Goal: Information Seeking & Learning: Learn about a topic

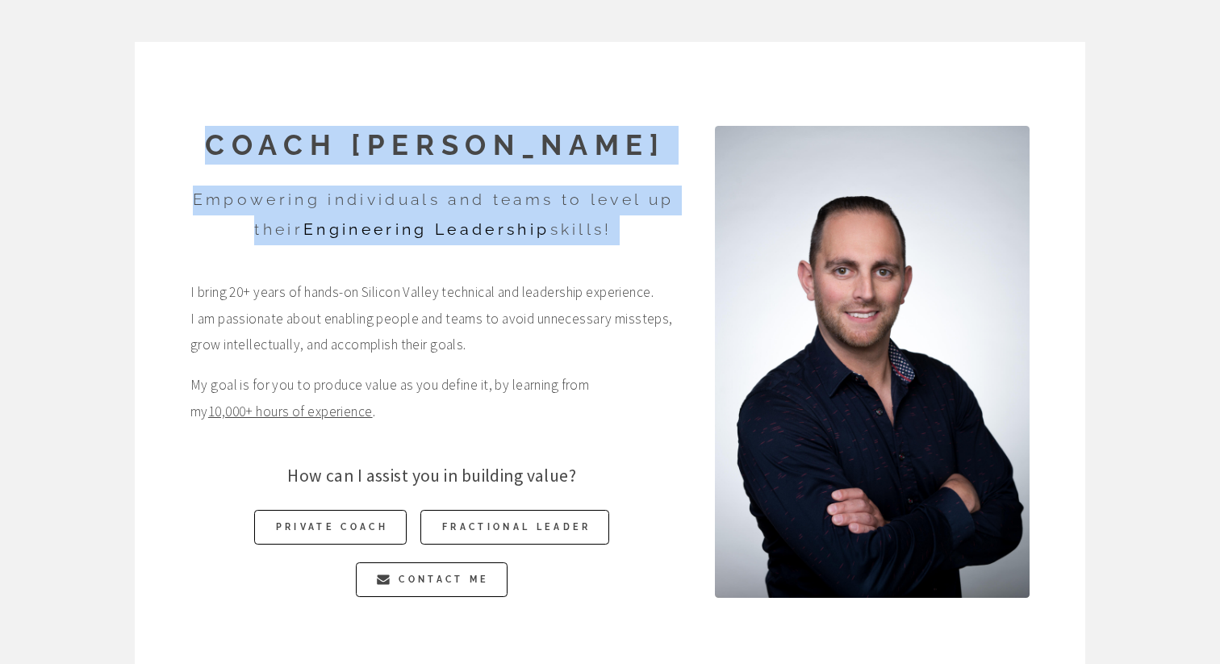
drag, startPoint x: 604, startPoint y: 93, endPoint x: 647, endPoint y: 277, distance: 188.9
click at [647, 277] on div "Coach [PERSON_NAME] Empowering individuals and teams to level up their Engineer…" at bounding box center [611, 362] width 952 height 640
click at [647, 277] on div "Coach [PERSON_NAME] Empowering individuals and teams to level up their Engineer…" at bounding box center [411, 361] width 525 height 471
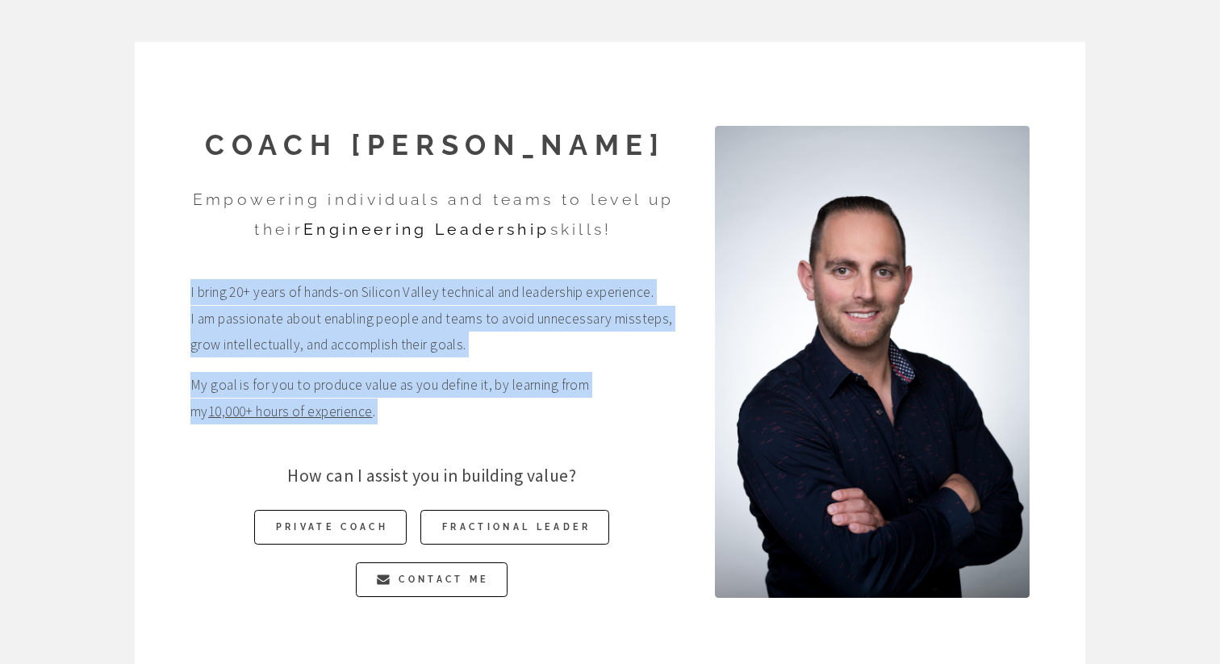
drag, startPoint x: 647, startPoint y: 277, endPoint x: 672, endPoint y: 416, distance: 141.9
click at [672, 416] on div "Coach [PERSON_NAME] Empowering individuals and teams to level up their Engineer…" at bounding box center [411, 361] width 525 height 471
click at [672, 416] on span "My goal is for you to produce value as you define it, by learning from my 10,00…" at bounding box center [431, 398] width 483 height 52
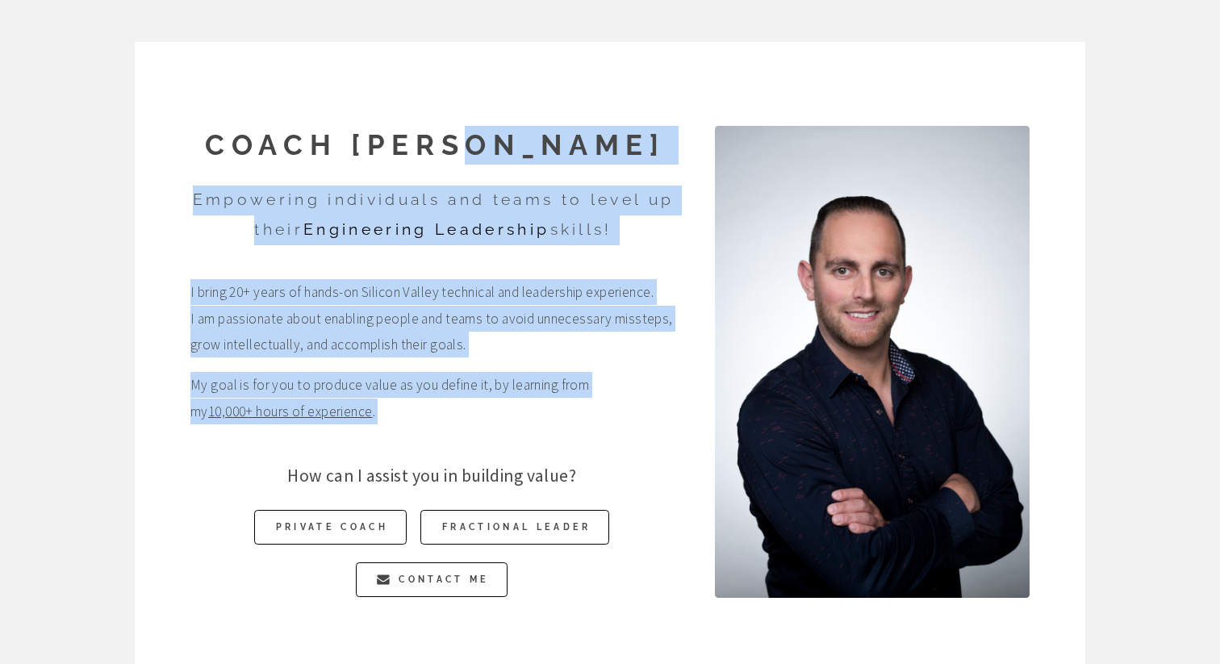
drag, startPoint x: 672, startPoint y: 416, endPoint x: 627, endPoint y: 138, distance: 282.0
click at [627, 138] on div "Coach [PERSON_NAME] Empowering individuals and teams to level up their Engineer…" at bounding box center [411, 361] width 525 height 471
click at [627, 138] on h1 "Coach [PERSON_NAME]" at bounding box center [435, 145] width 490 height 39
drag, startPoint x: 627, startPoint y: 138, endPoint x: 638, endPoint y: 396, distance: 258.5
click at [638, 396] on div "Coach [PERSON_NAME] Empowering individuals and teams to level up their Engineer…" at bounding box center [411, 361] width 525 height 471
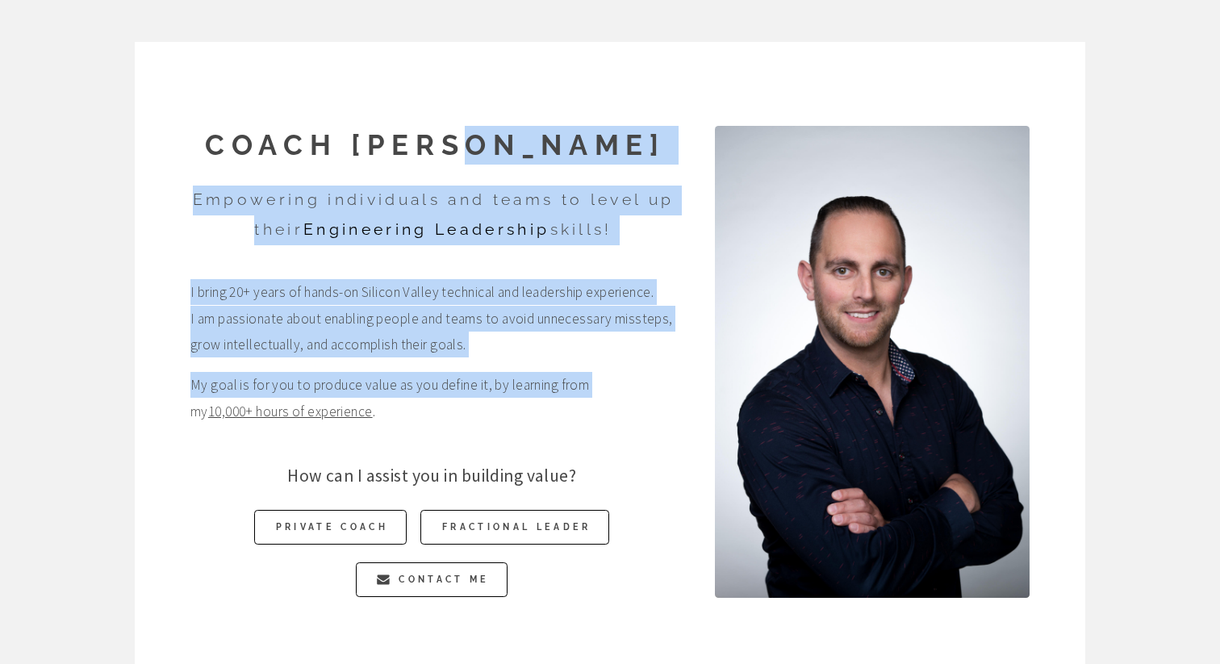
click at [638, 396] on span "My goal is for you to produce value as you define it, by learning from my 10,00…" at bounding box center [431, 398] width 483 height 52
drag, startPoint x: 638, startPoint y: 396, endPoint x: 609, endPoint y: 169, distance: 228.6
click at [609, 169] on div "Coach [PERSON_NAME] Empowering individuals and teams to level up their Engineer…" at bounding box center [411, 361] width 525 height 471
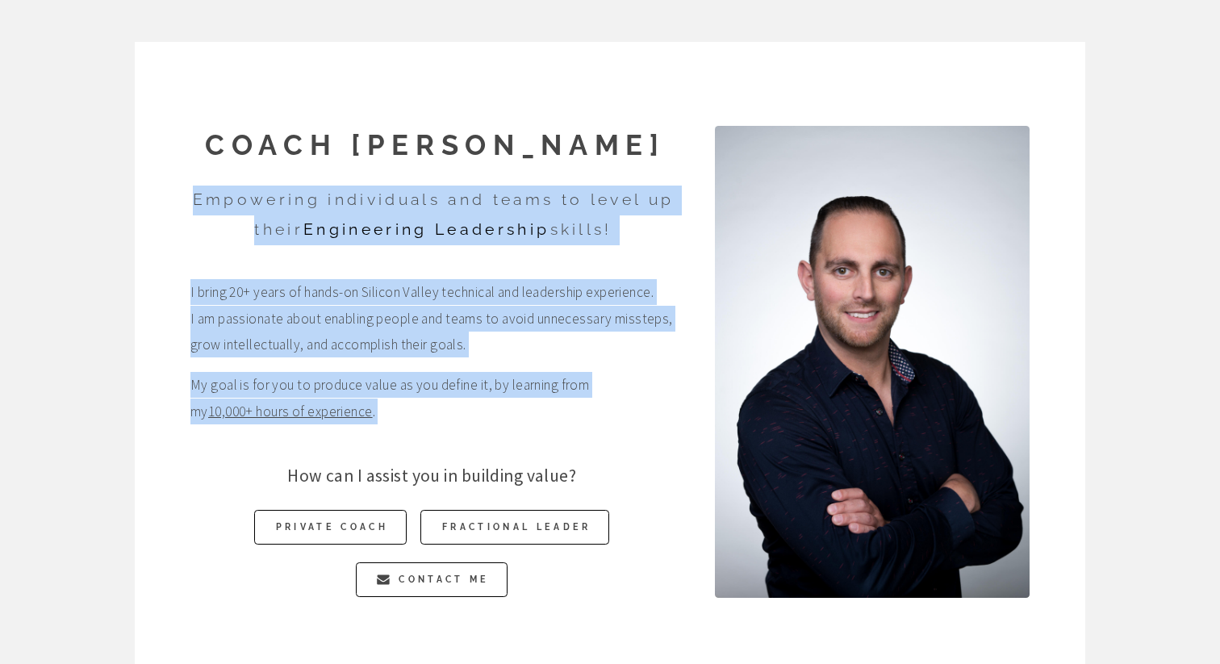
drag, startPoint x: 609, startPoint y: 169, endPoint x: 610, endPoint y: 404, distance: 234.1
click at [610, 404] on div "Coach [PERSON_NAME] Empowering individuals and teams to level up their Engineer…" at bounding box center [411, 361] width 525 height 471
click at [610, 404] on span "My goal is for you to produce value as you define it, by learning from my 10,00…" at bounding box center [431, 398] width 483 height 52
drag, startPoint x: 610, startPoint y: 404, endPoint x: 594, endPoint y: 129, distance: 274.9
click at [594, 129] on div "Coach [PERSON_NAME] Empowering individuals and teams to level up their Engineer…" at bounding box center [411, 361] width 525 height 471
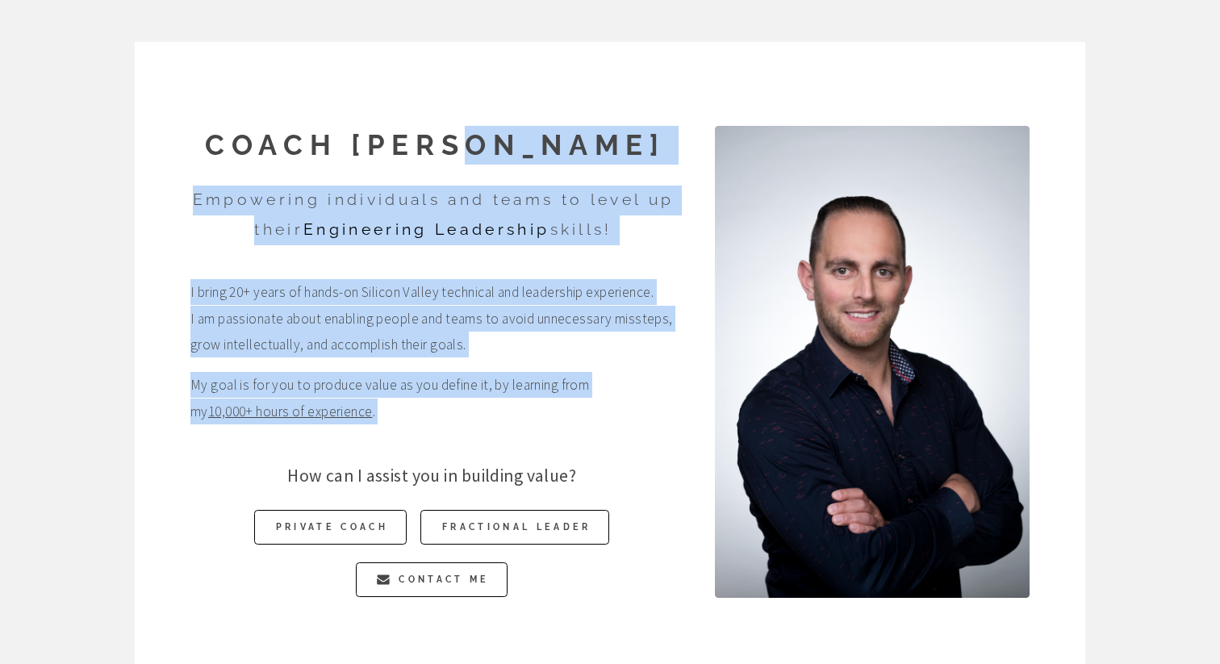
click at [594, 129] on h1 "Coach [PERSON_NAME]" at bounding box center [435, 145] width 490 height 39
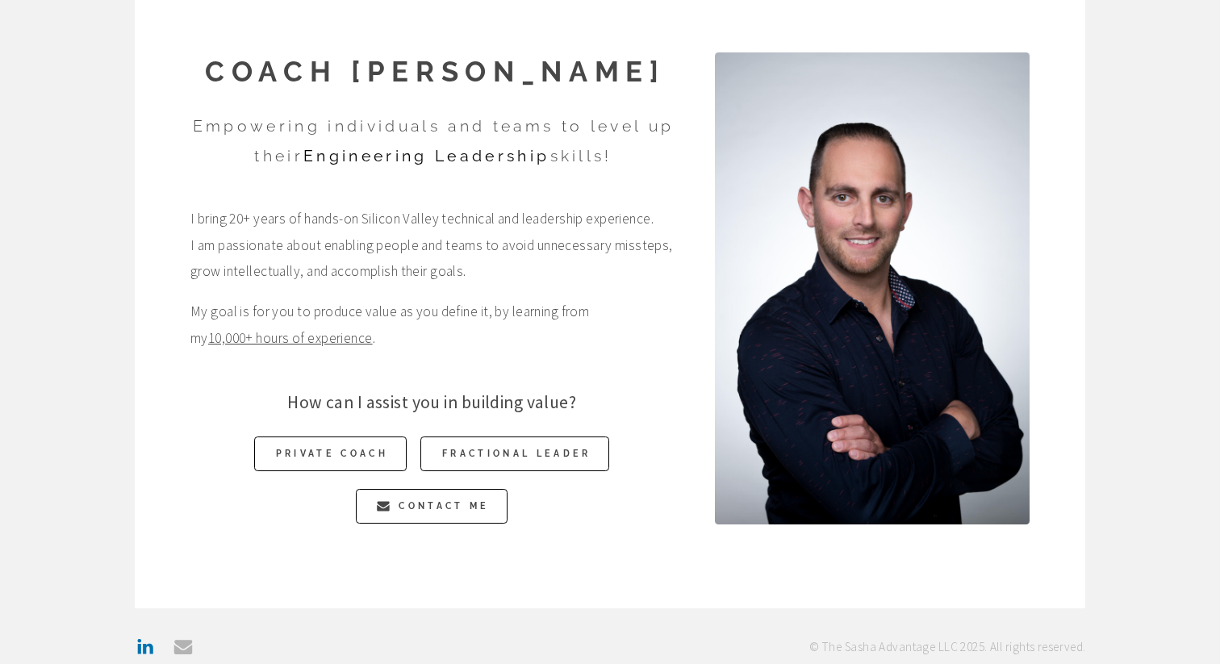
scroll to position [110, 0]
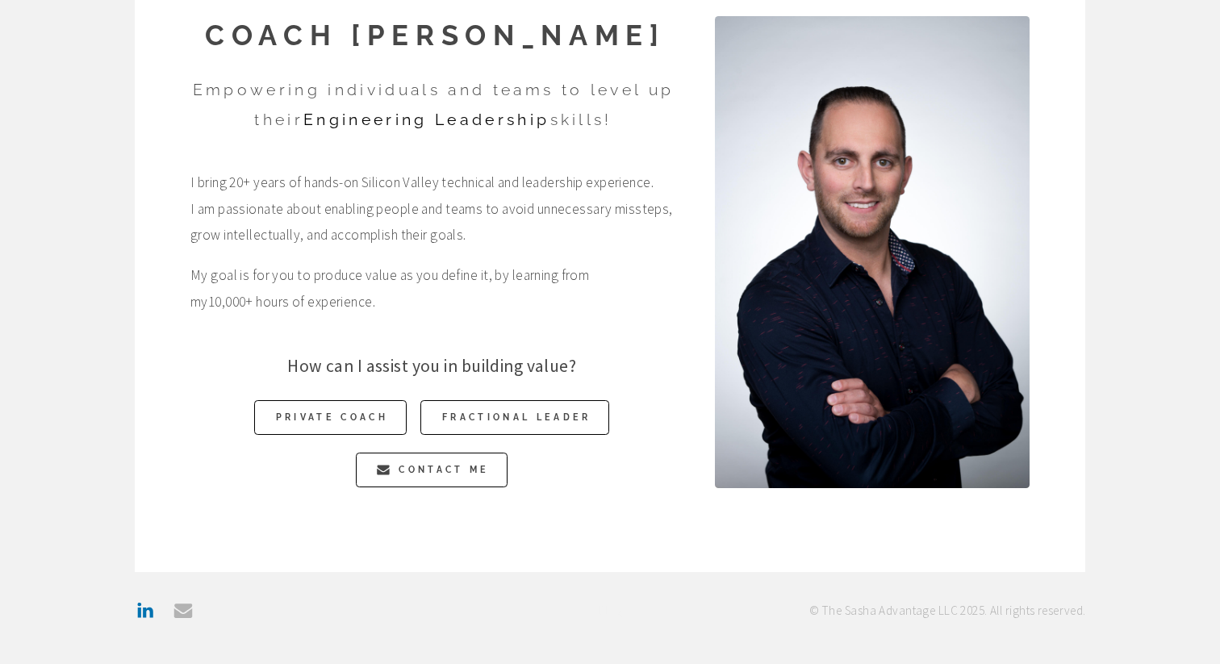
click at [316, 305] on link "10,000+ hours of experience" at bounding box center [290, 302] width 165 height 18
click at [146, 329] on div "Coach [PERSON_NAME] Empowering individuals and teams to level up their Engineer…" at bounding box center [611, 252] width 952 height 640
click at [500, 407] on link "Fractional Leader" at bounding box center [515, 417] width 189 height 35
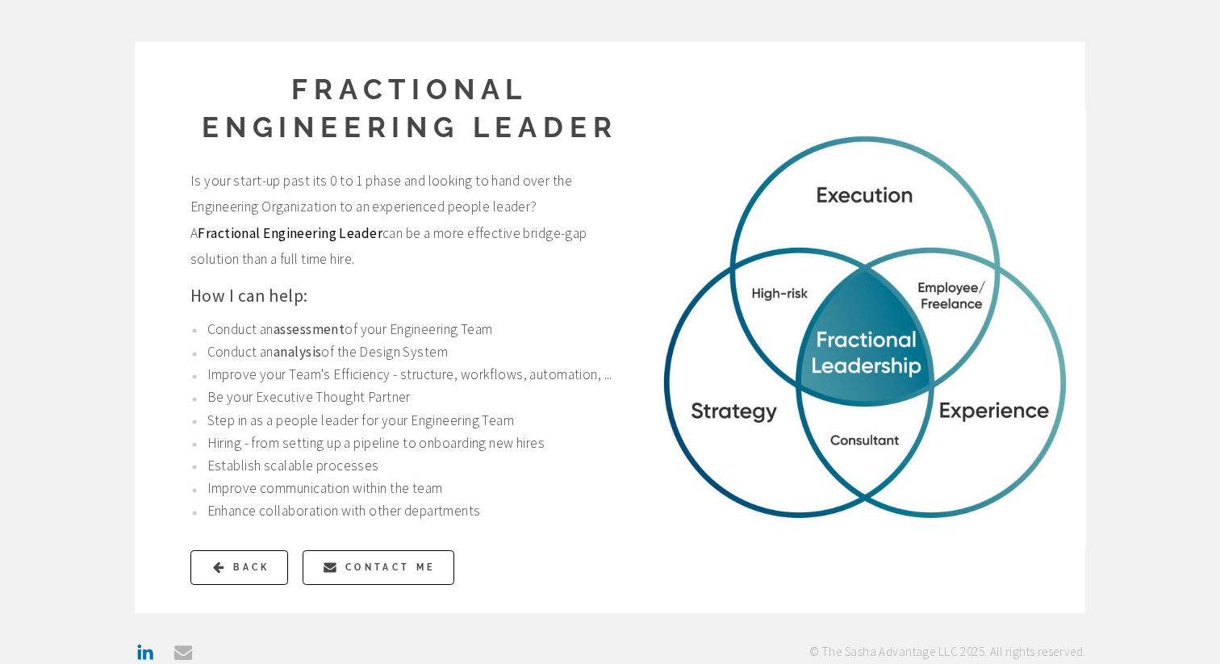
drag, startPoint x: 586, startPoint y: 61, endPoint x: 564, endPoint y: 270, distance: 210.2
click at [564, 270] on div "Fractional Engineering Leader Is your start-up past its 0 to 1 phase and lookin…" at bounding box center [611, 327] width 952 height 571
click at [564, 270] on span "Is your start-up past its 0 to 1 phase and looking to hand over the Engineering…" at bounding box center [406, 220] width 433 height 105
click at [34, 156] on div "Coach [PERSON_NAME] Empowering individuals and teams to level up their Engineer…" at bounding box center [610, 353] width 1220 height 706
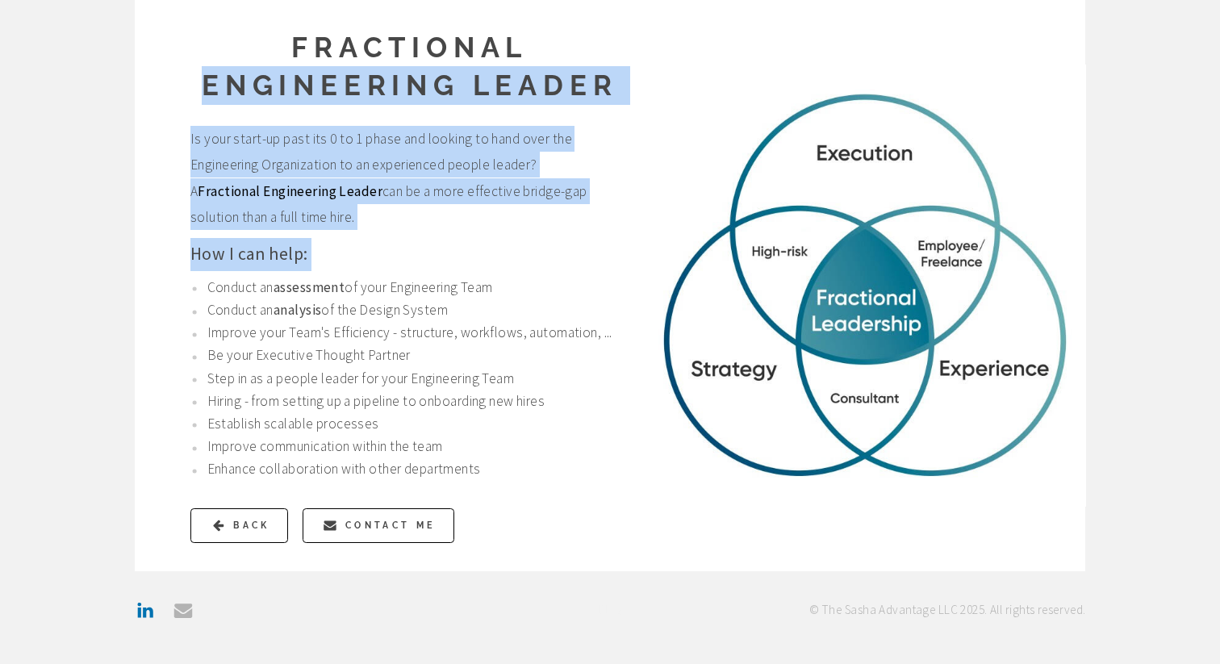
drag, startPoint x: 87, startPoint y: 94, endPoint x: 56, endPoint y: 394, distance: 301.9
click at [56, 394] on div "Coach [PERSON_NAME] Empowering individuals and teams to level up their Engineer…" at bounding box center [610, 311] width 1220 height 706
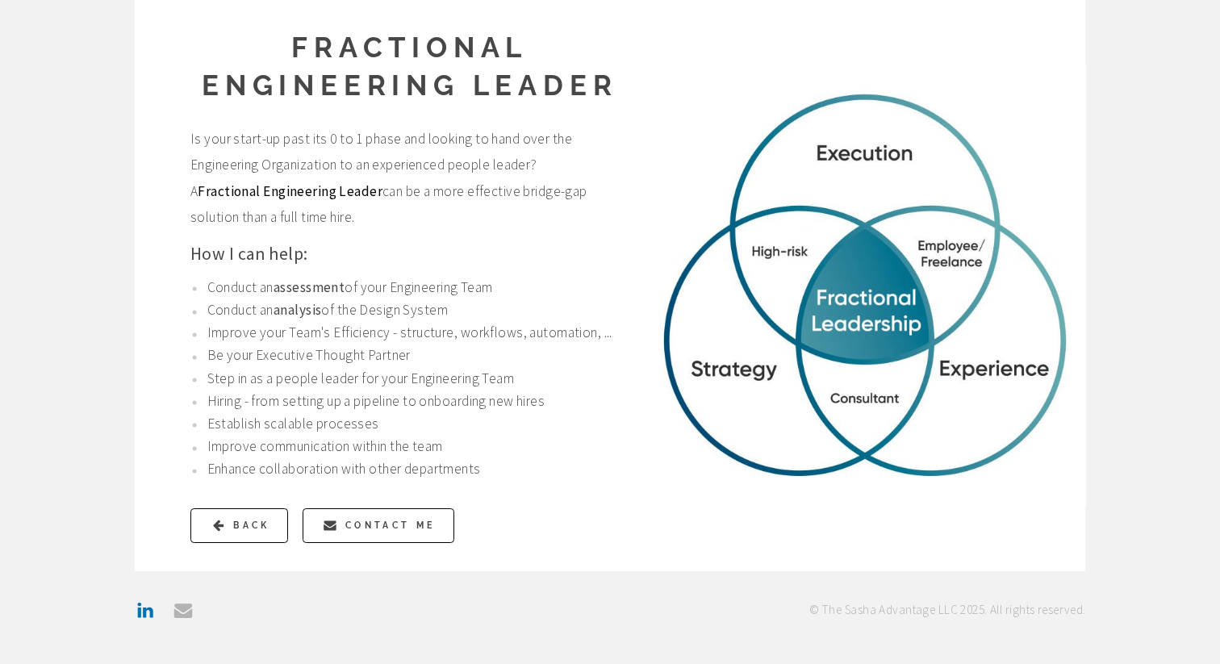
drag, startPoint x: 542, startPoint y: 219, endPoint x: 589, endPoint y: 547, distance: 331.8
click at [589, 547] on div "Fractional Engineering Leader Is your start-up past its 0 to 1 phase and lookin…" at bounding box center [611, 285] width 952 height 571
drag, startPoint x: 589, startPoint y: 547, endPoint x: 591, endPoint y: 207, distance: 340.6
click at [591, 207] on div "Fractional Engineering Leader Is your start-up past its 0 to 1 phase and lookin…" at bounding box center [611, 285] width 952 height 571
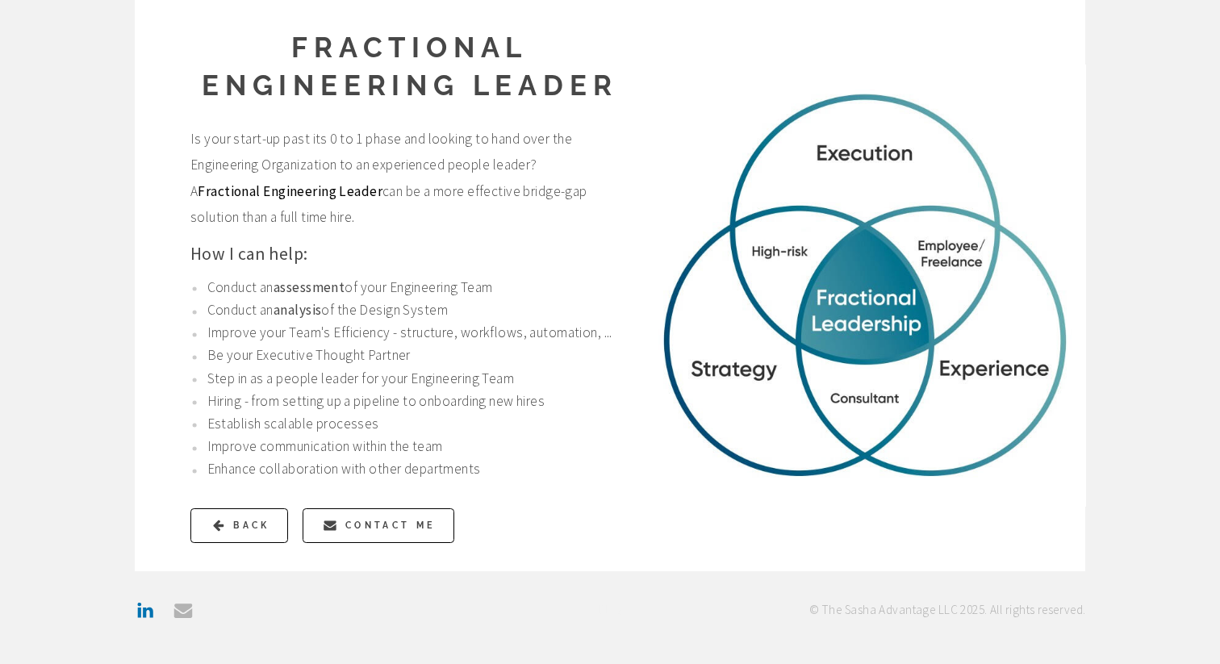
click at [591, 207] on span "Is your start-up past its 0 to 1 phase and looking to hand over the Engineering…" at bounding box center [406, 178] width 433 height 105
drag, startPoint x: 591, startPoint y: 207, endPoint x: 612, endPoint y: 461, distance: 255.1
click at [612, 461] on div "Fractional Engineering Leader Is your start-up past its 0 to 1 phase and lookin…" at bounding box center [386, 285] width 475 height 515
click at [612, 461] on p "Enhance collaboration with other departments" at bounding box center [415, 469] width 416 height 21
drag, startPoint x: 612, startPoint y: 461, endPoint x: 592, endPoint y: 214, distance: 247.8
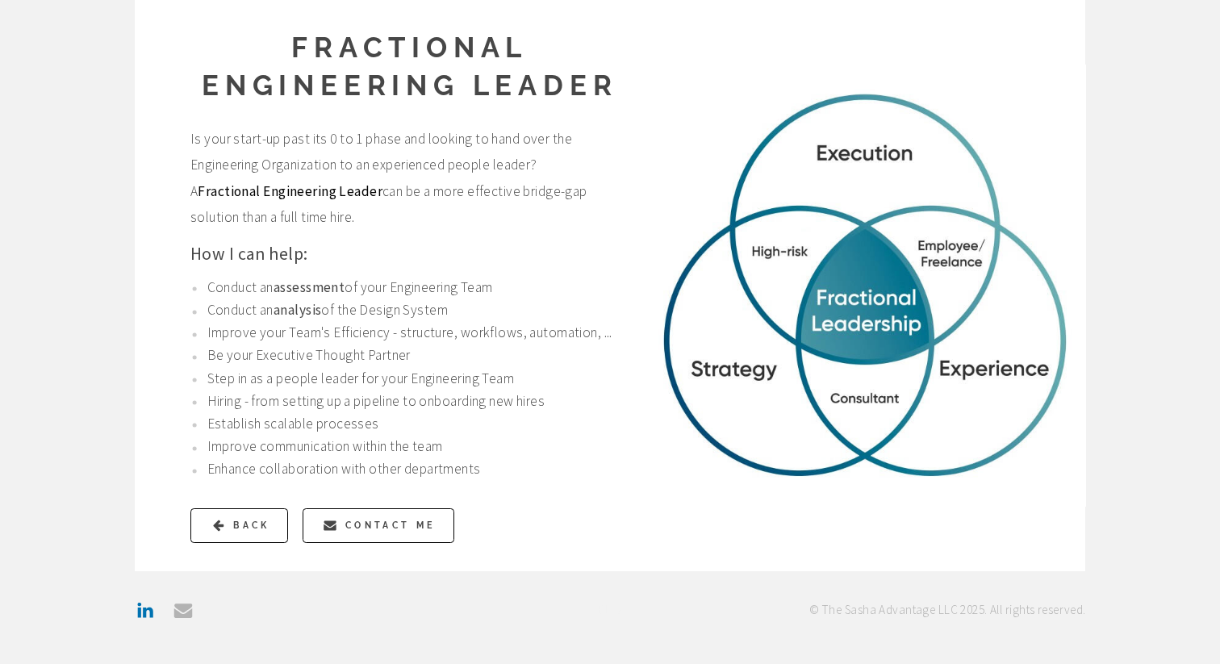
click at [592, 214] on div "Fractional Engineering Leader Is your start-up past its 0 to 1 phase and lookin…" at bounding box center [386, 285] width 475 height 515
click at [592, 214] on span "Is your start-up past its 0 to 1 phase and looking to hand over the Engineering…" at bounding box center [406, 178] width 433 height 105
drag, startPoint x: 592, startPoint y: 214, endPoint x: 582, endPoint y: 449, distance: 235.1
click at [582, 449] on div "Fractional Engineering Leader Is your start-up past its 0 to 1 phase and lookin…" at bounding box center [386, 285] width 475 height 515
click at [582, 449] on p "Improve communication within the team" at bounding box center [415, 447] width 416 height 21
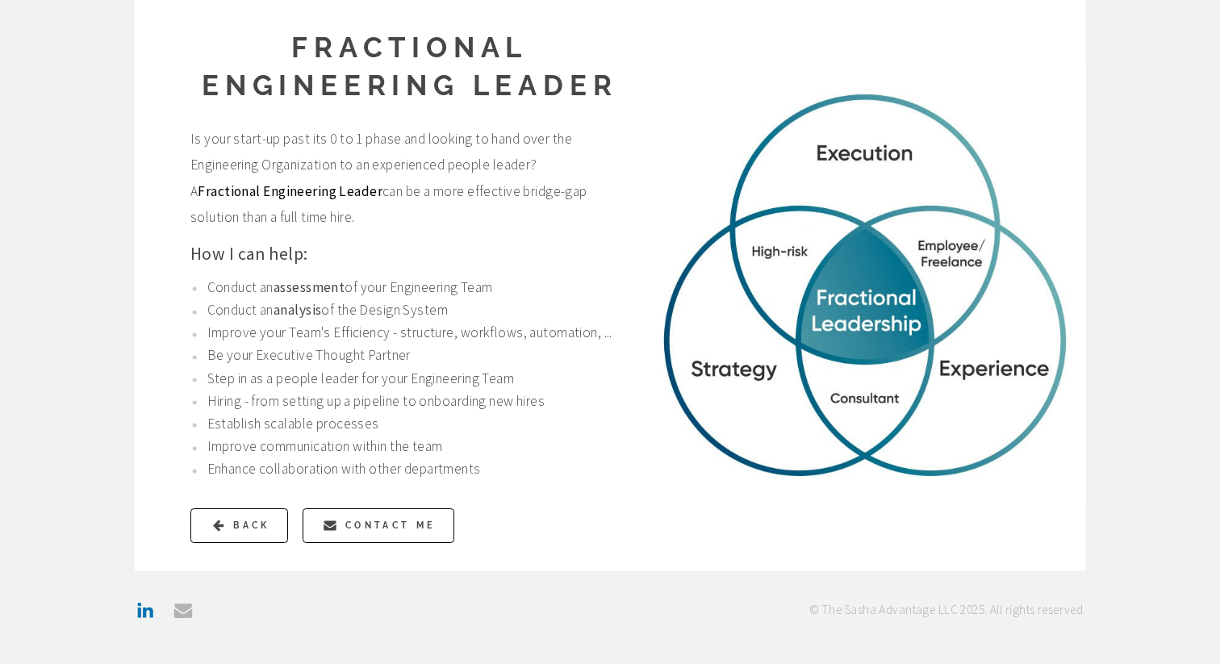
scroll to position [0, 0]
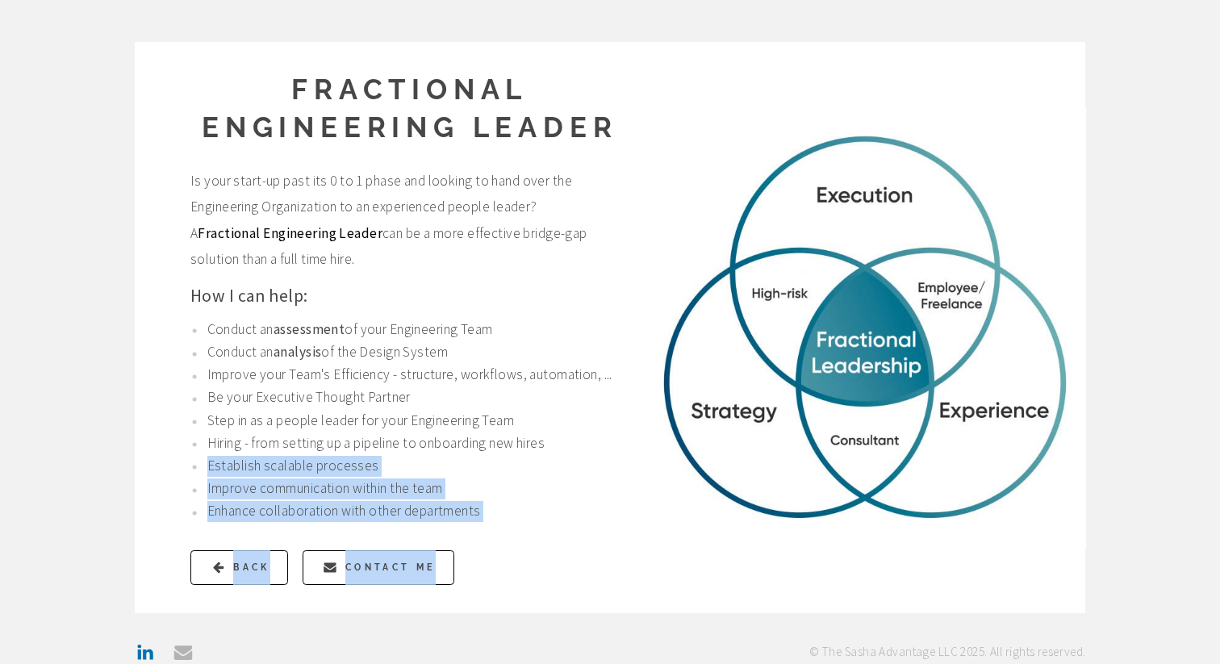
drag, startPoint x: 582, startPoint y: 449, endPoint x: 578, endPoint y: 553, distance: 104.2
click at [578, 553] on div "Fractional Engineering Leader Is your start-up past its 0 to 1 phase and lookin…" at bounding box center [386, 327] width 475 height 515
click at [578, 553] on ul "Arrow Left Back Email Contact Me" at bounding box center [406, 567] width 433 height 35
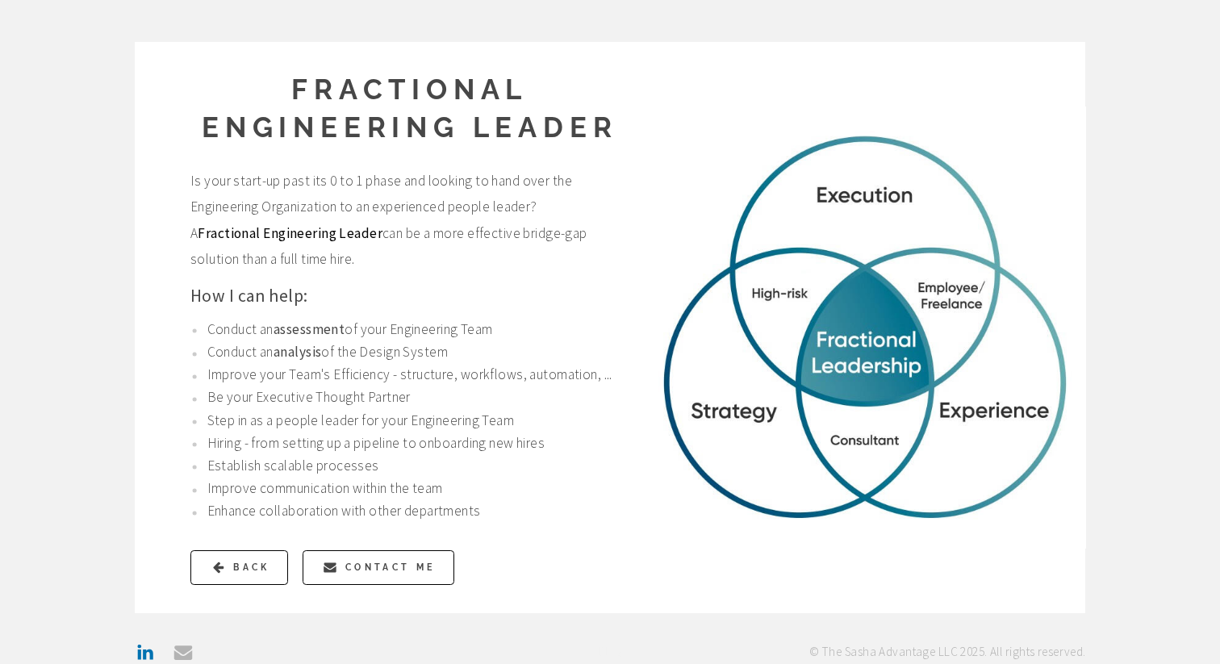
drag, startPoint x: 578, startPoint y: 553, endPoint x: 549, endPoint y: 252, distance: 302.5
click at [549, 252] on div "Fractional Engineering Leader Is your start-up past its 0 to 1 phase and lookin…" at bounding box center [386, 327] width 475 height 515
click at [549, 252] on span "Is your start-up past its 0 to 1 phase and looking to hand over the Engineering…" at bounding box center [406, 220] width 433 height 105
drag, startPoint x: 549, startPoint y: 252, endPoint x: 576, endPoint y: 570, distance: 319.2
click at [576, 570] on div "Fractional Engineering Leader Is your start-up past its 0 to 1 phase and lookin…" at bounding box center [386, 327] width 475 height 515
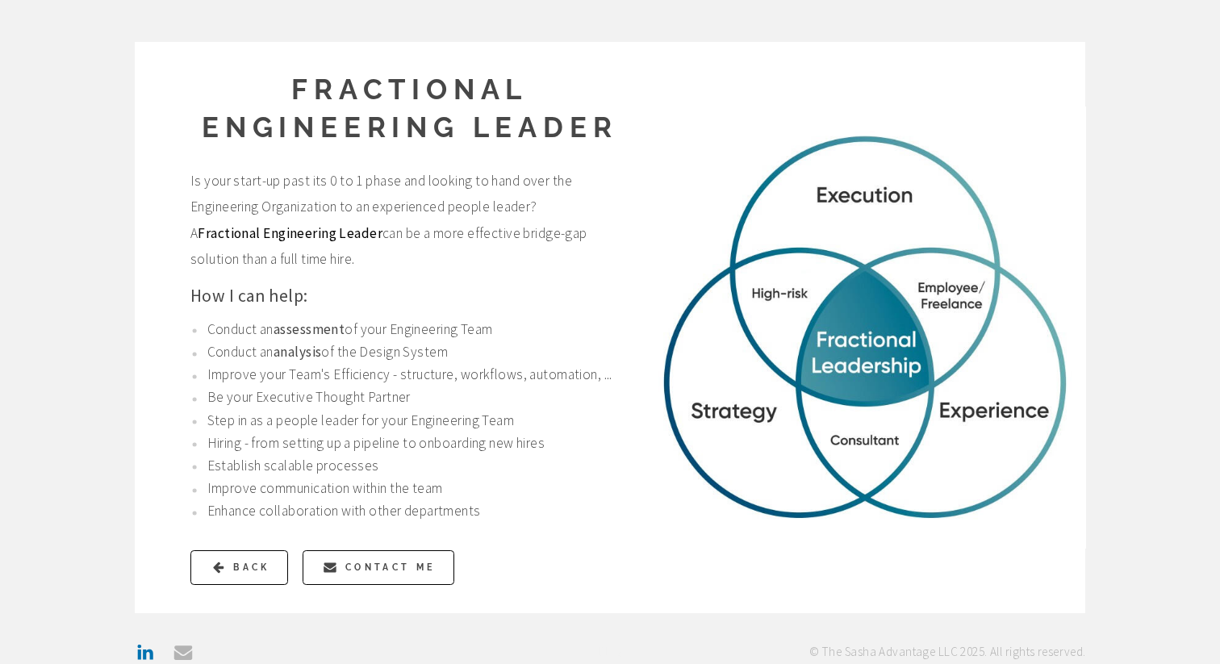
click at [576, 570] on ul "Arrow Left Back Email Contact Me" at bounding box center [406, 567] width 433 height 35
click at [226, 555] on link "Arrow Left Back" at bounding box center [239, 567] width 98 height 35
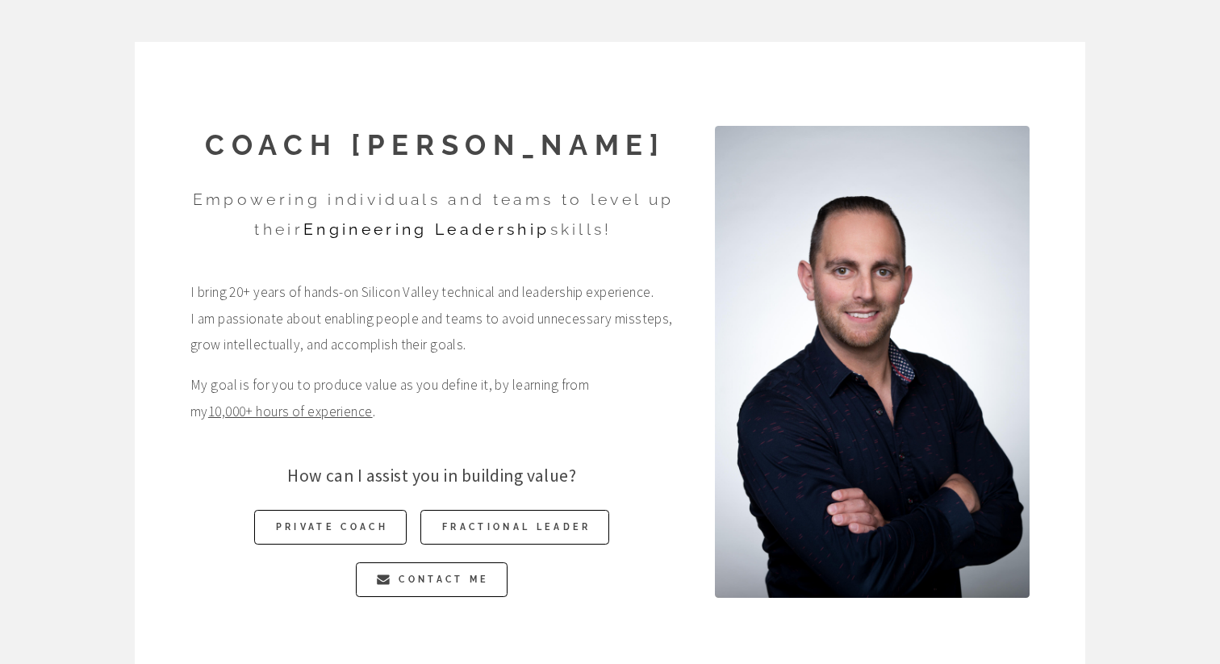
scroll to position [110, 0]
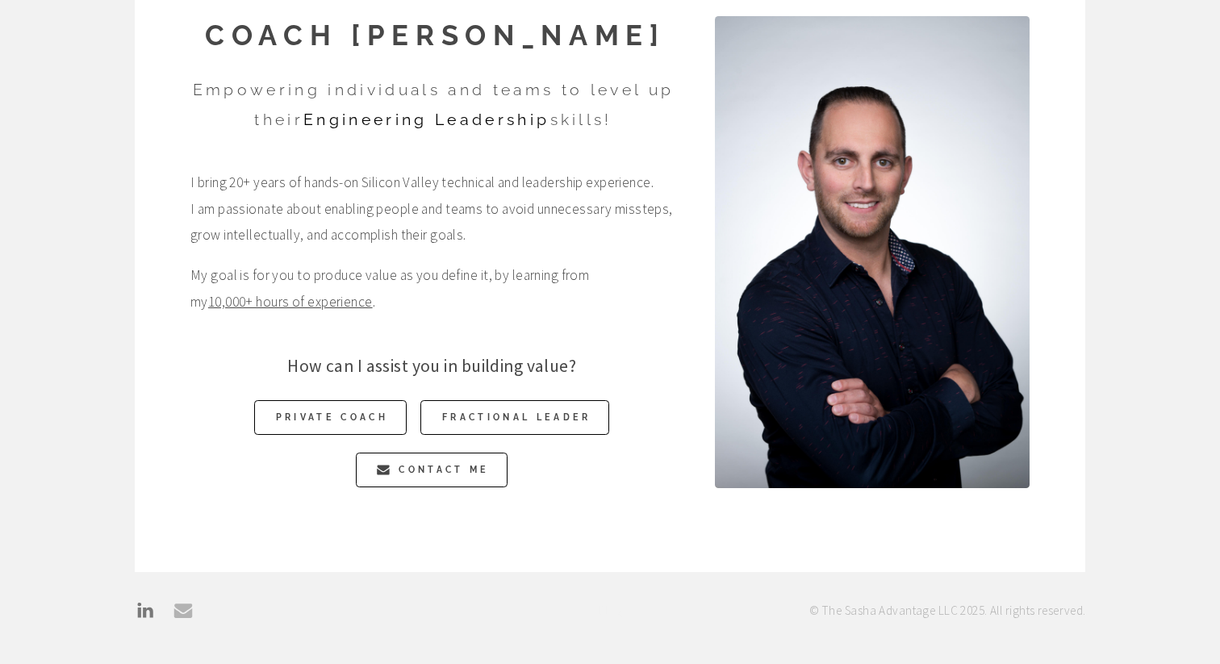
click at [146, 613] on link "LinkedIn LinkedIn" at bounding box center [145, 611] width 21 height 21
